Goal: Check status: Check status

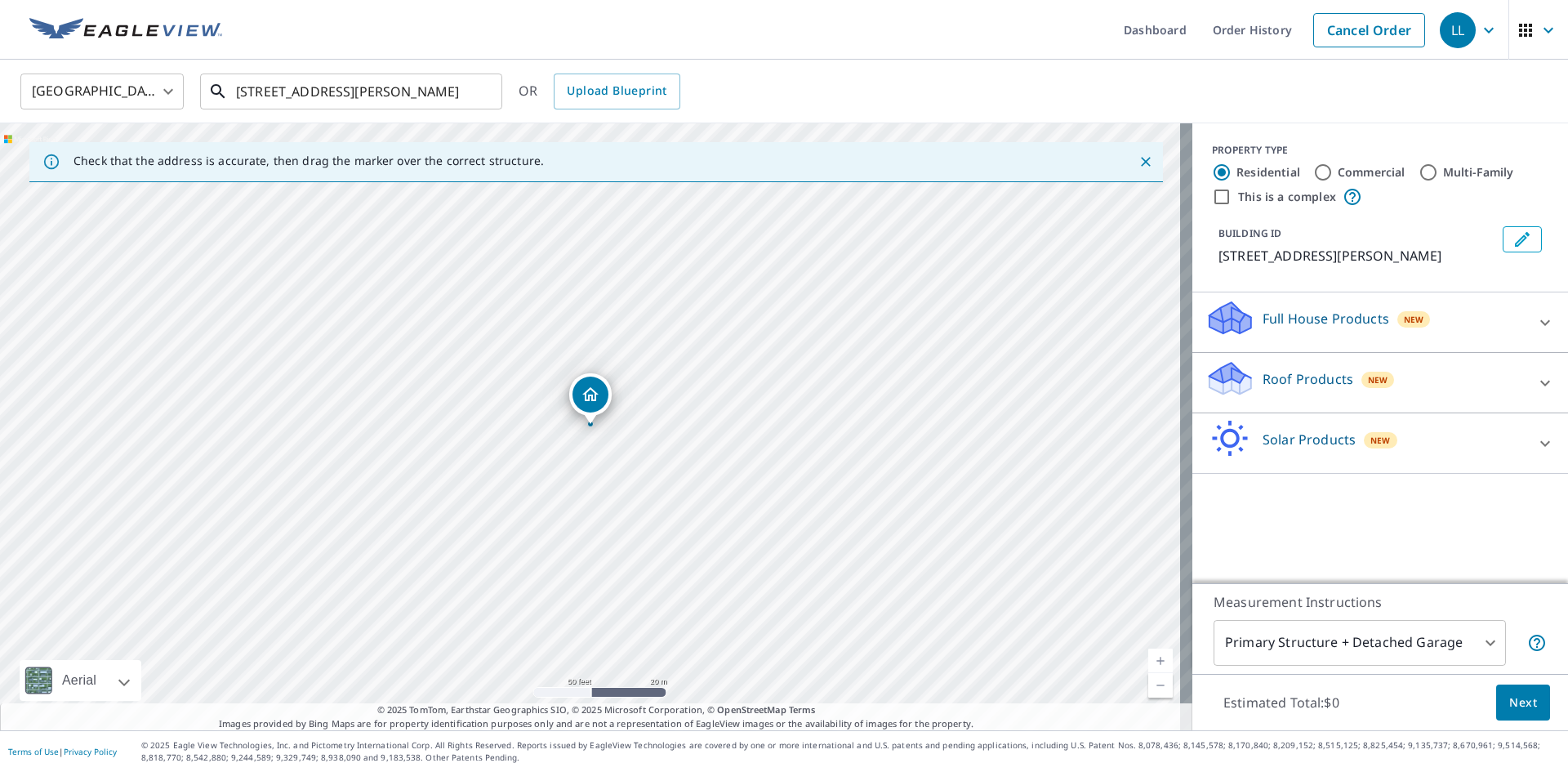
click at [443, 78] on input "[STREET_ADDRESS][PERSON_NAME]" at bounding box center [352, 92] width 233 height 46
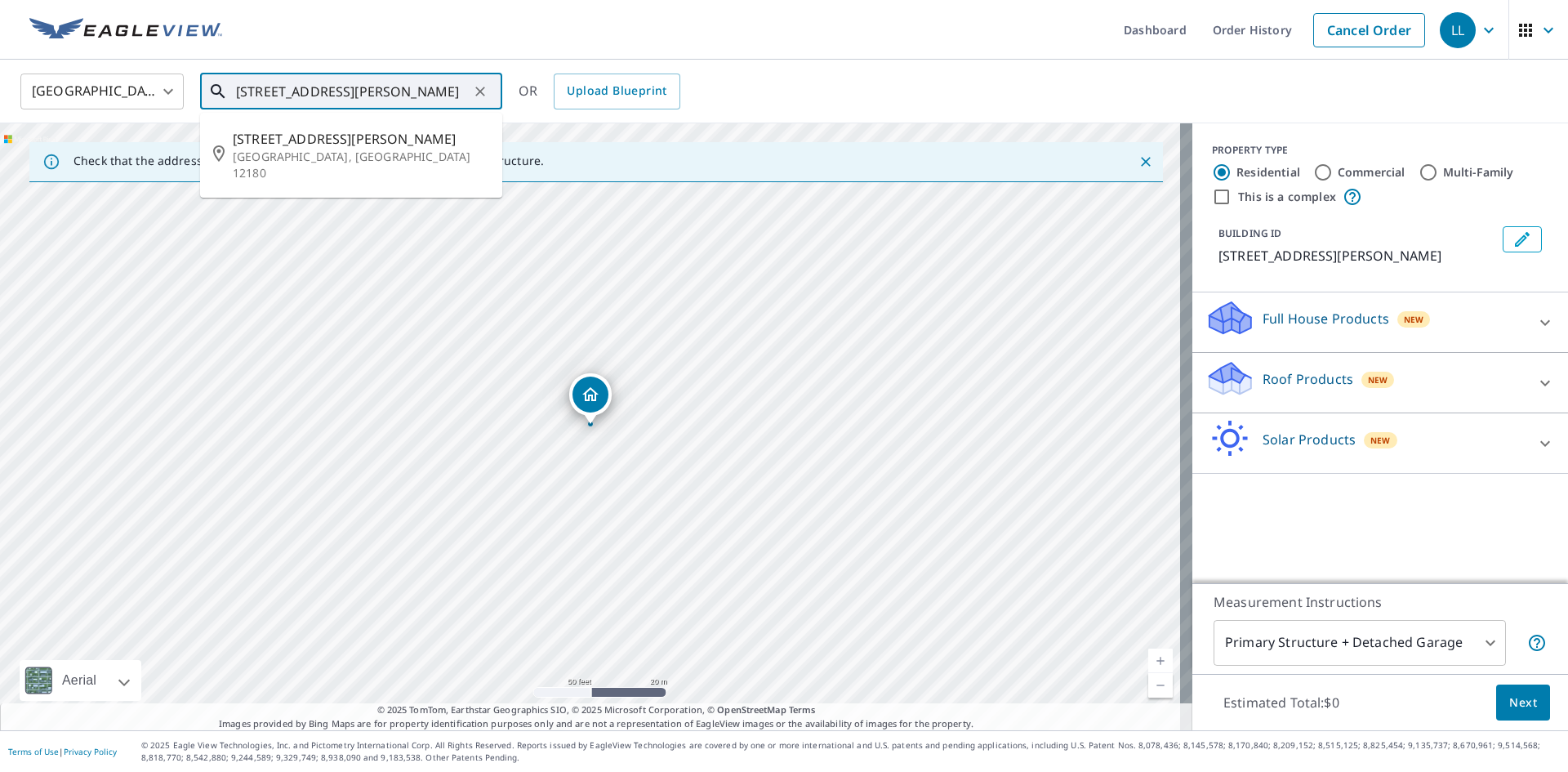
drag, startPoint x: 446, startPoint y: 82, endPoint x: 147, endPoint y: 87, distance: 299.0
click at [147, 87] on div "United States [GEOGRAPHIC_DATA] ​ [STREET_ADDRESS][PERSON_NAME] ​ [STREET_ADDRE…" at bounding box center [778, 91] width 1540 height 38
paste input "[STREET_ADDRESS]"
type input "[STREET_ADDRESS]"
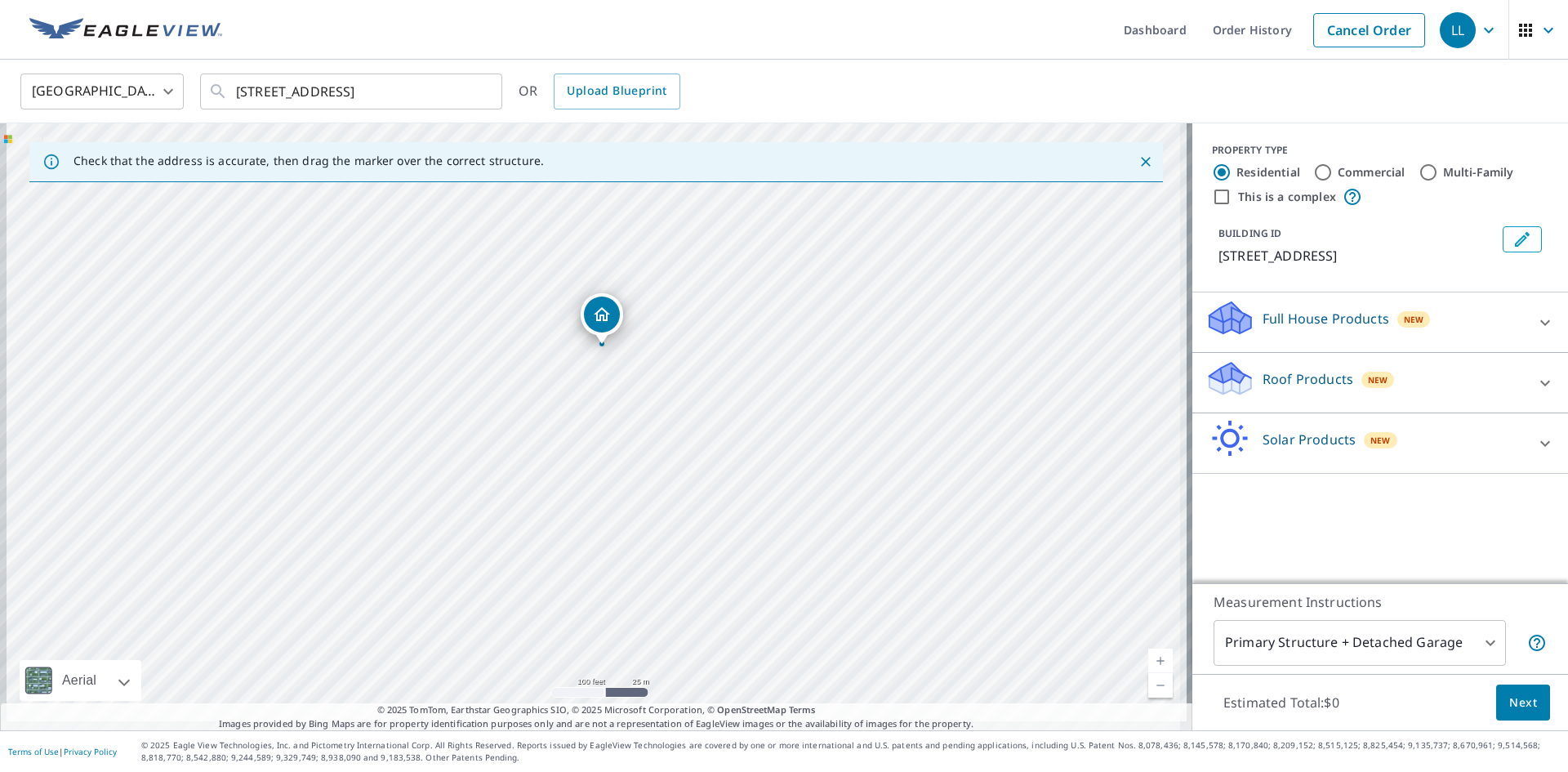
drag, startPoint x: 603, startPoint y: 424, endPoint x: 620, endPoint y: 387, distance: 40.7
click at [617, 404] on div "[STREET_ADDRESS][PERSON_NAME]" at bounding box center [596, 425] width 1192 height 606
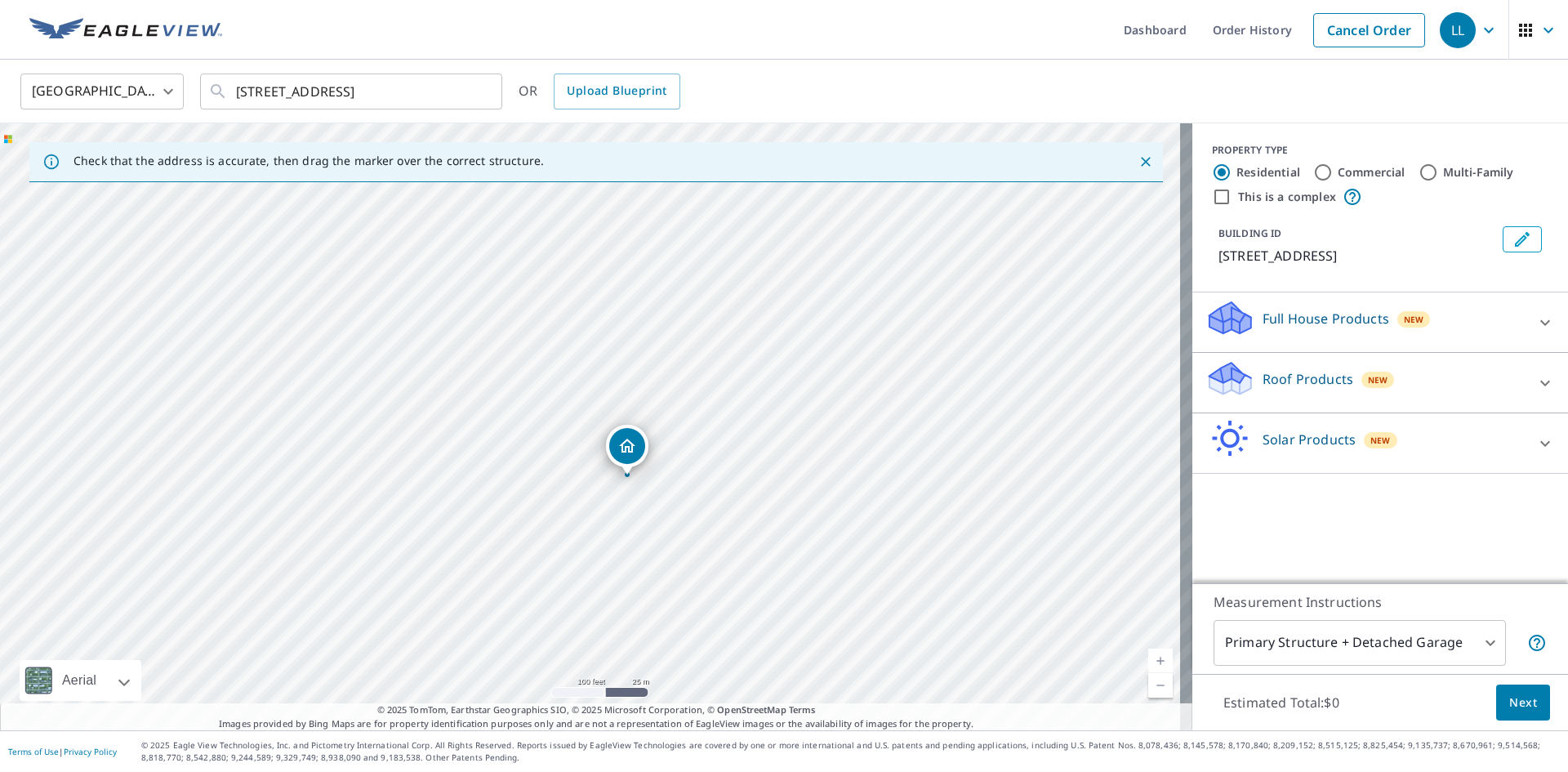
drag, startPoint x: 605, startPoint y: 312, endPoint x: 625, endPoint y: 456, distance: 145.4
drag, startPoint x: 651, startPoint y: 472, endPoint x: 671, endPoint y: 519, distance: 51.1
click at [676, 521] on div "[STREET_ADDRESS][PERSON_NAME]" at bounding box center [596, 425] width 1192 height 606
click at [1141, 164] on icon "Close" at bounding box center [1146, 162] width 10 height 10
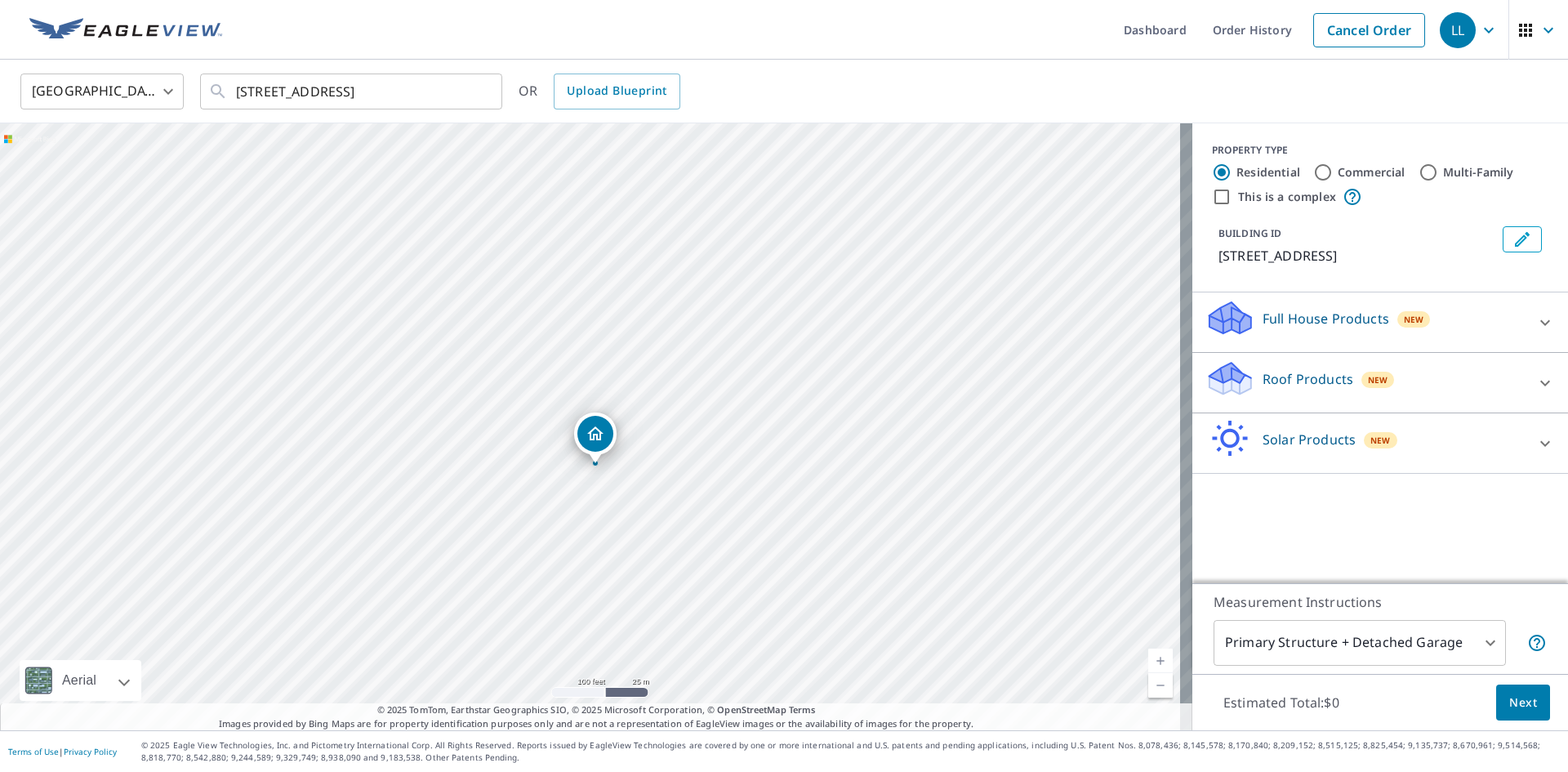
drag, startPoint x: 795, startPoint y: 392, endPoint x: 832, endPoint y: 429, distance: 52.3
click at [832, 429] on div "[STREET_ADDRESS][PERSON_NAME]" at bounding box center [596, 425] width 1192 height 606
drag, startPoint x: 716, startPoint y: 429, endPoint x: 742, endPoint y: 442, distance: 29.1
click at [742, 442] on div "[STREET_ADDRESS][PERSON_NAME]" at bounding box center [596, 425] width 1192 height 606
drag, startPoint x: 613, startPoint y: 376, endPoint x: 647, endPoint y: 369, distance: 34.7
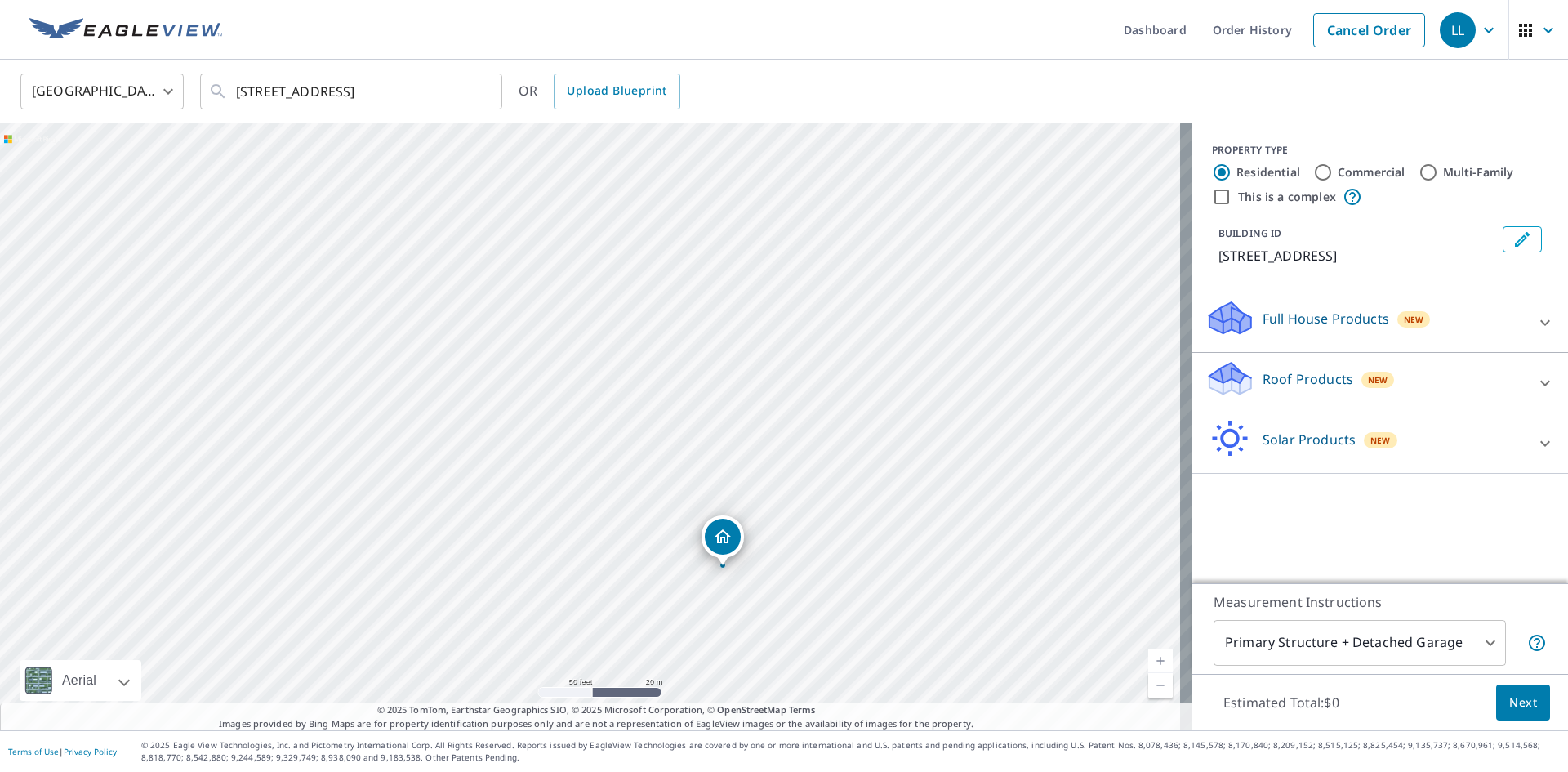
click at [647, 369] on div "[STREET_ADDRESS][PERSON_NAME]" at bounding box center [596, 425] width 1192 height 606
drag, startPoint x: 664, startPoint y: 368, endPoint x: 768, endPoint y: 367, distance: 104.0
click at [768, 367] on div "[STREET_ADDRESS][PERSON_NAME]" at bounding box center [596, 425] width 1192 height 606
drag, startPoint x: 768, startPoint y: 367, endPoint x: 767, endPoint y: 387, distance: 20.0
click at [767, 387] on div "[STREET_ADDRESS][PERSON_NAME]" at bounding box center [596, 425] width 1192 height 606
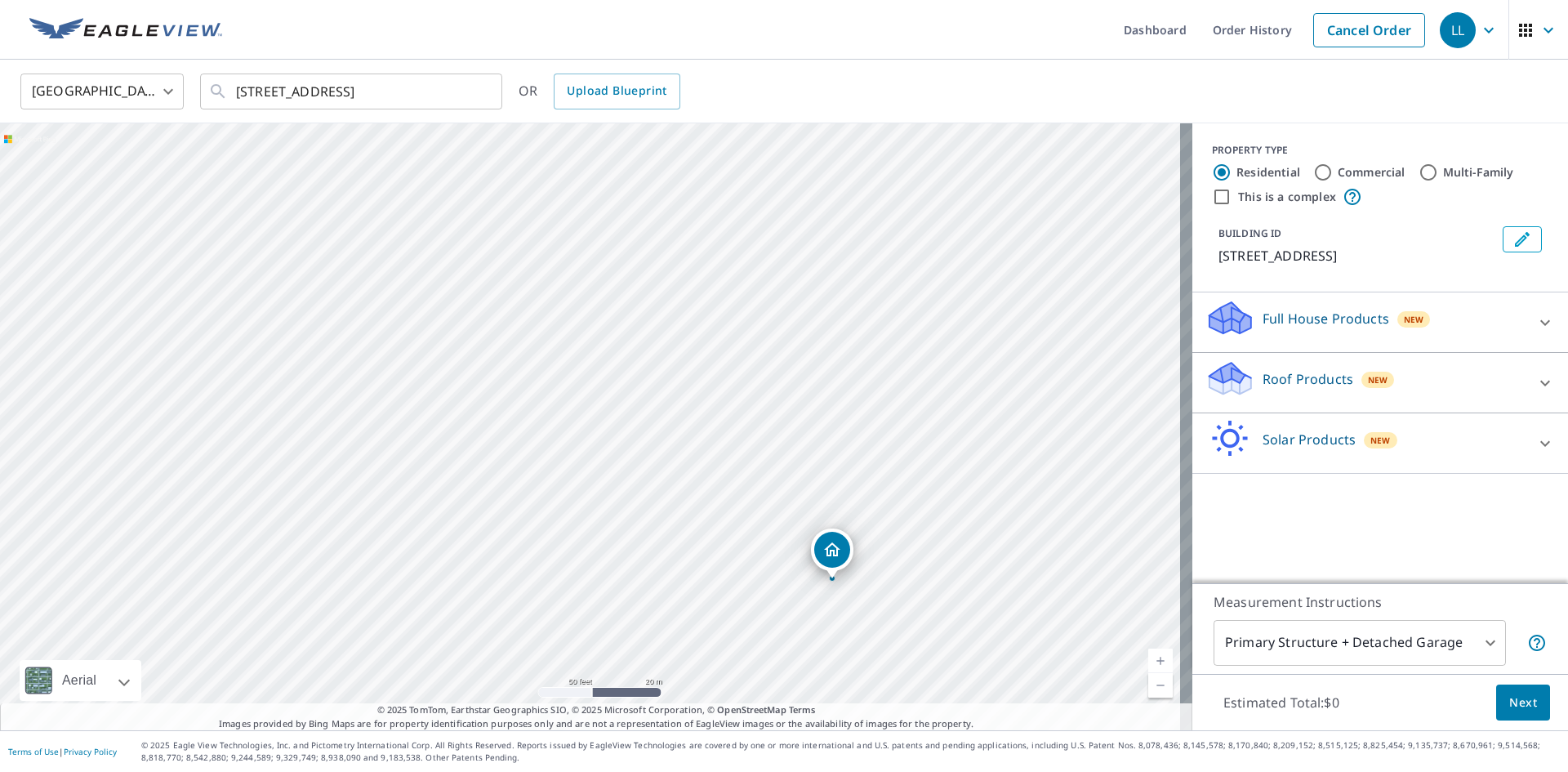
click at [766, 380] on div "[STREET_ADDRESS][PERSON_NAME]" at bounding box center [596, 425] width 1192 height 606
